Goal: Transaction & Acquisition: Purchase product/service

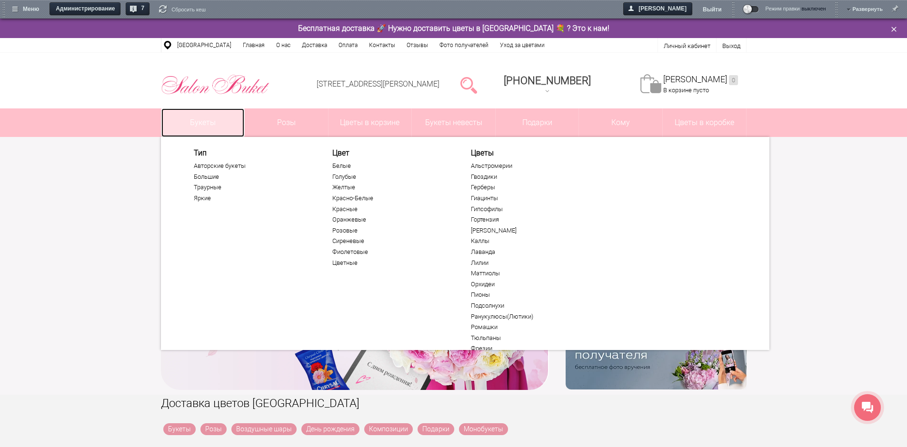
click at [228, 129] on link "Букеты" at bounding box center [202, 123] width 83 height 29
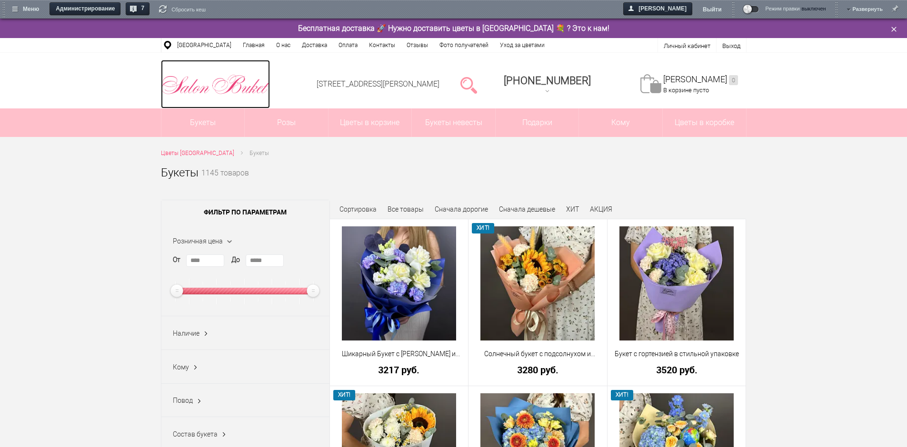
click at [224, 80] on img at bounding box center [215, 84] width 109 height 25
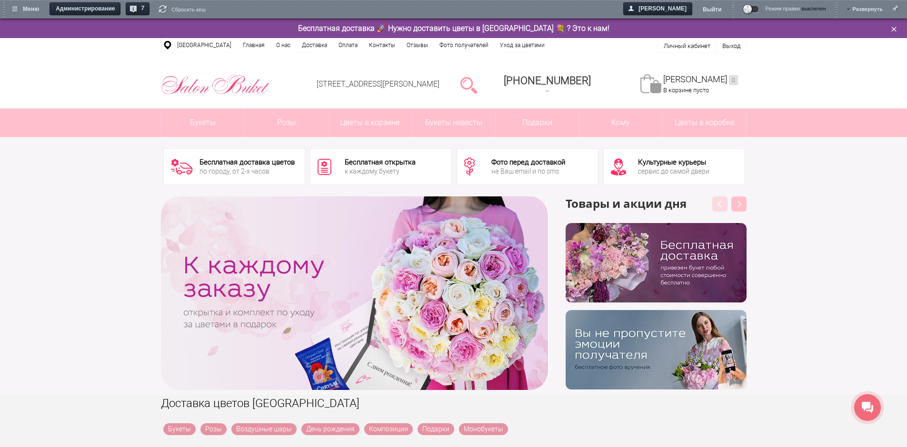
click at [869, 192] on div "‹ › Previous Товары и акции дня бесплатно Next" at bounding box center [453, 293] width 907 height 203
